Goal: Task Accomplishment & Management: Manage account settings

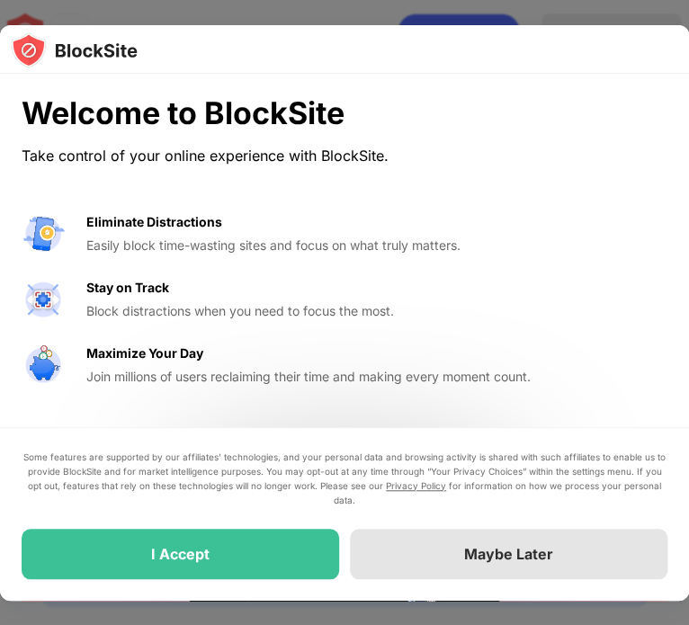
click at [445, 547] on div "Maybe Later" at bounding box center [509, 554] width 318 height 50
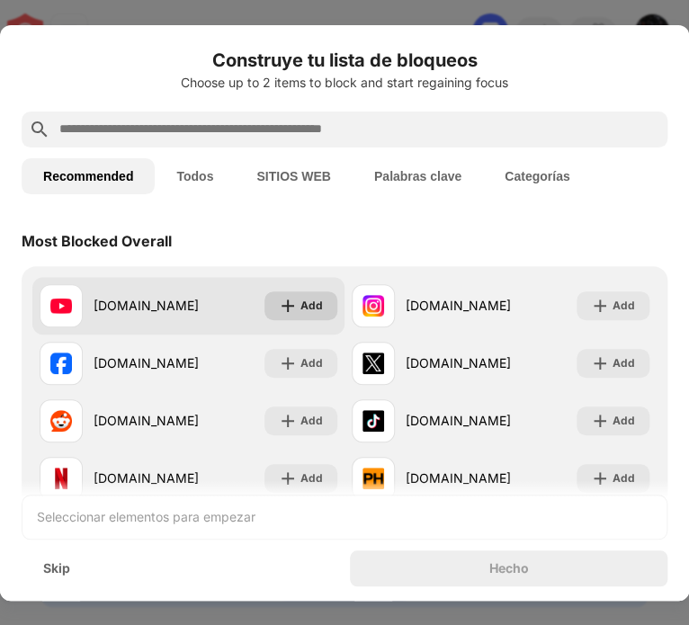
click at [301, 301] on div "Add" at bounding box center [312, 306] width 22 height 18
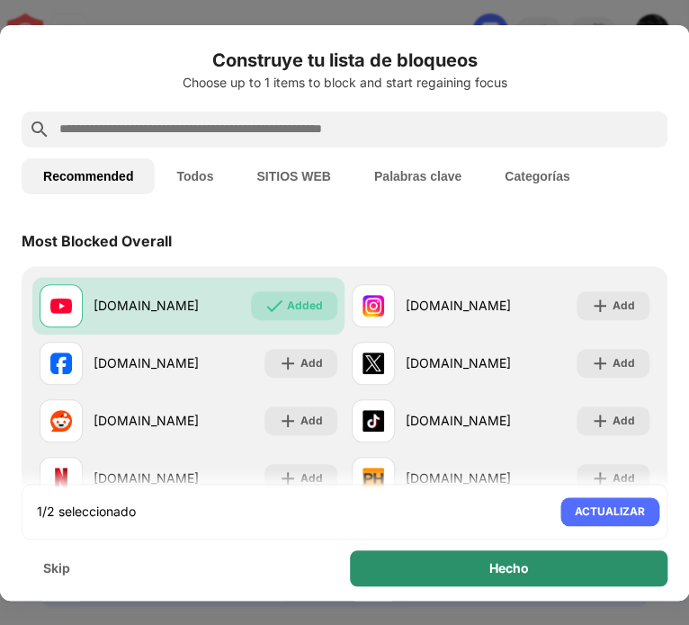
click at [507, 577] on div "Hecho" at bounding box center [509, 569] width 318 height 36
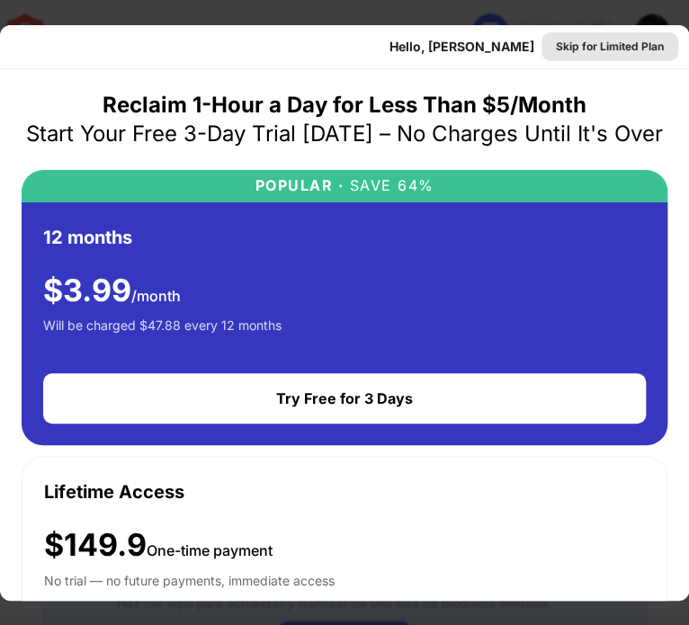
click at [607, 46] on div "Skip for Limited Plan" at bounding box center [610, 47] width 108 height 18
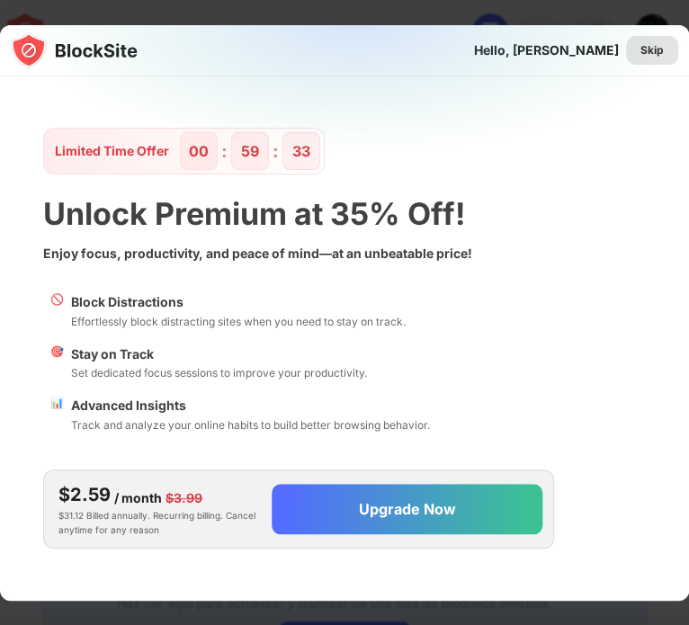
click at [660, 49] on div "Skip" at bounding box center [652, 50] width 23 height 18
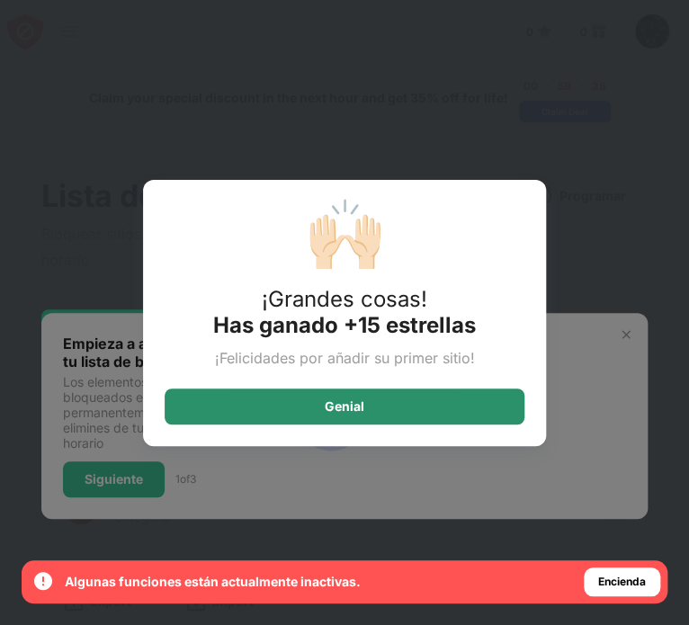
click at [455, 395] on div "Genial" at bounding box center [345, 407] width 360 height 36
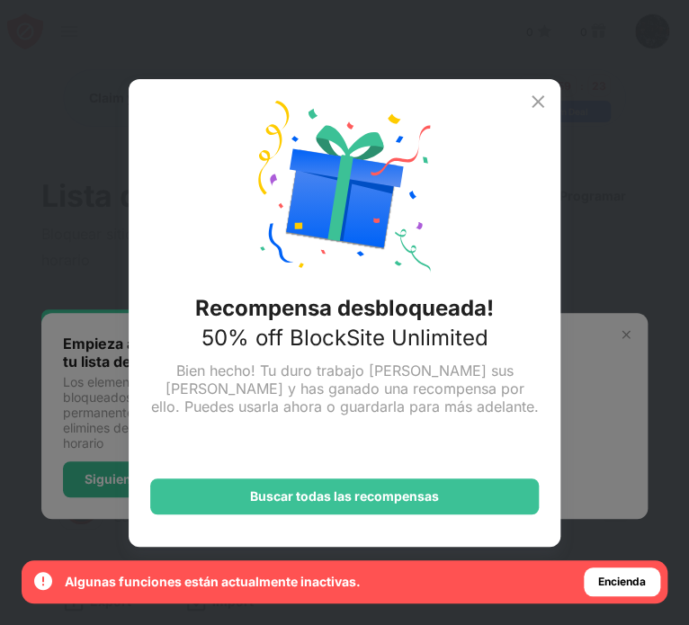
click at [541, 103] on img at bounding box center [538, 102] width 22 height 22
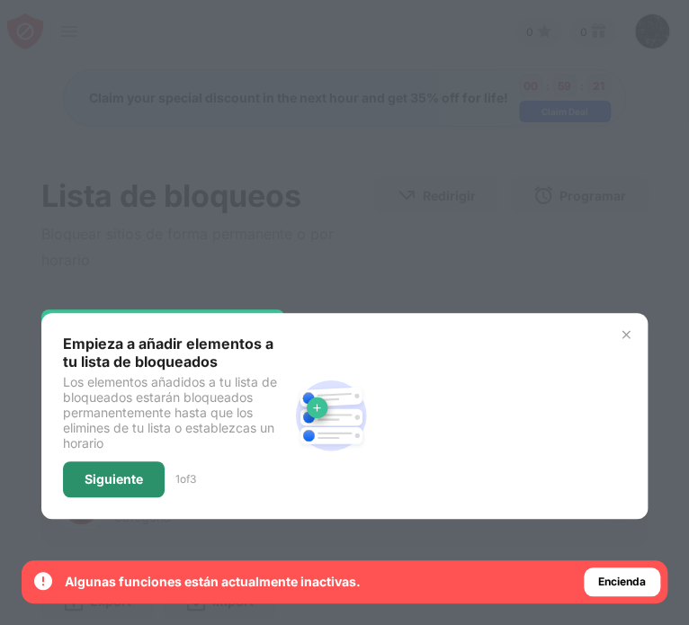
click at [160, 469] on div "Siguiente" at bounding box center [114, 480] width 102 height 36
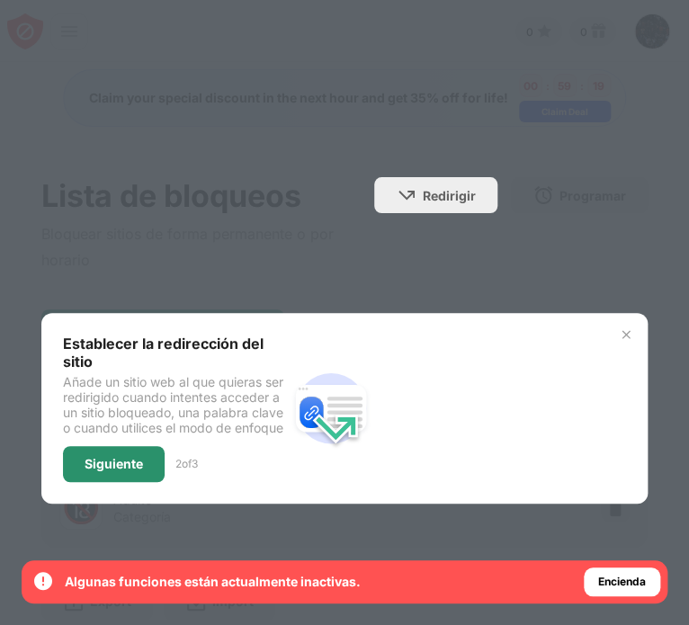
click at [139, 467] on div "Siguiente" at bounding box center [114, 464] width 58 height 14
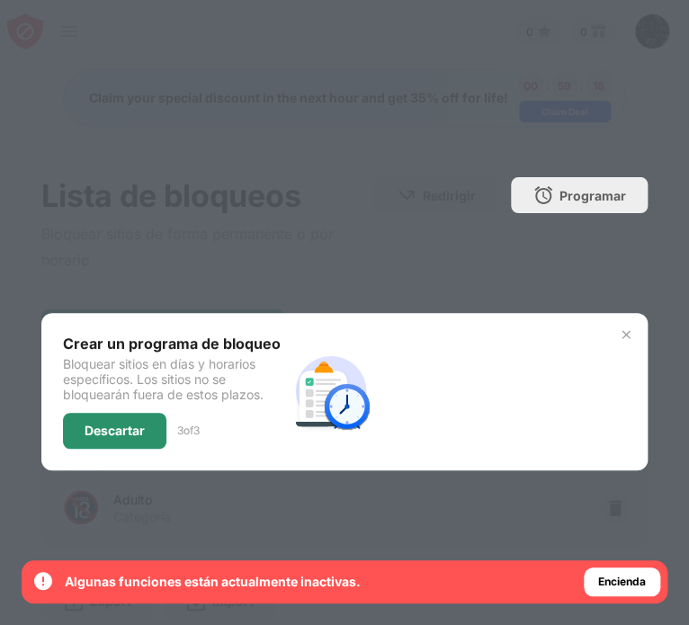
click at [148, 429] on div "Descartar" at bounding box center [114, 431] width 103 height 36
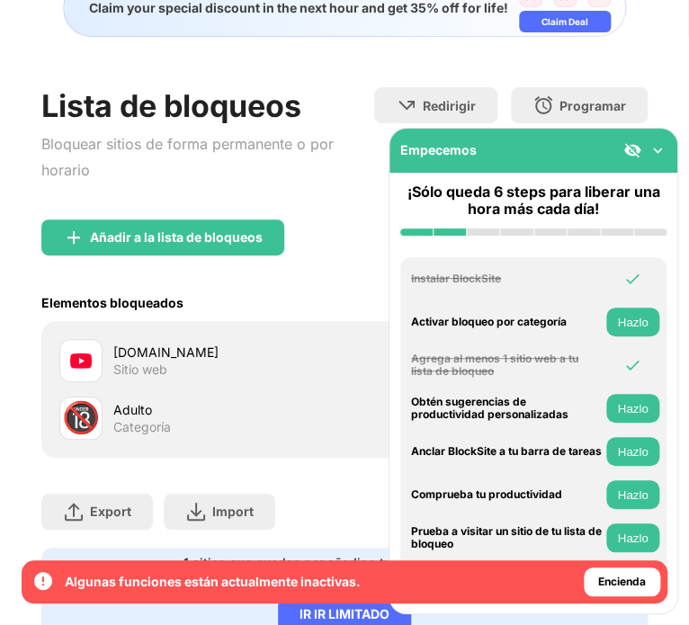
scroll to position [92, 2]
